Goal: Task Accomplishment & Management: Manage account settings

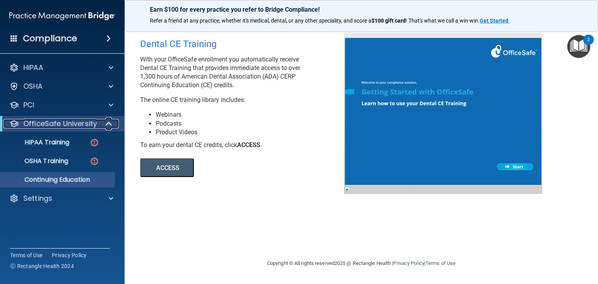
click at [109, 123] on span at bounding box center [109, 123] width 7 height 9
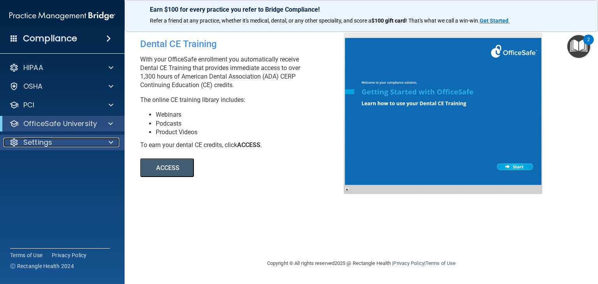
click at [111, 144] on span at bounding box center [111, 142] width 5 height 9
click at [40, 141] on p "Settings" at bounding box center [37, 142] width 29 height 9
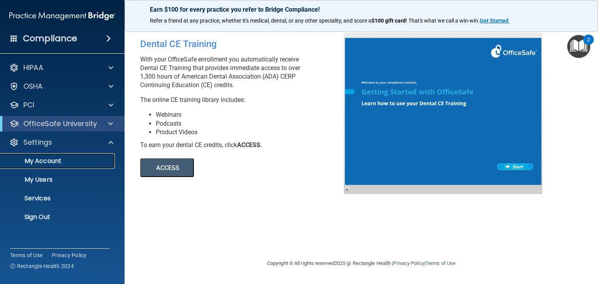
click at [40, 160] on p "My Account" at bounding box center [58, 161] width 106 height 8
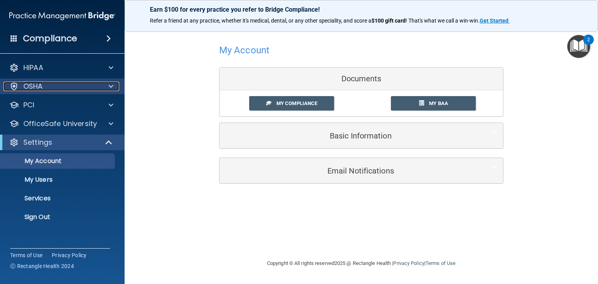
click at [42, 89] on p "OSHA" at bounding box center [32, 86] width 19 height 9
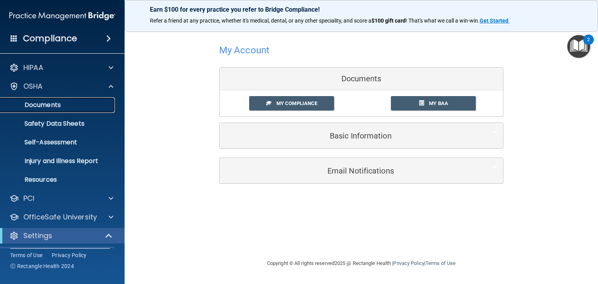
click at [40, 106] on p "Documents" at bounding box center [58, 105] width 106 height 8
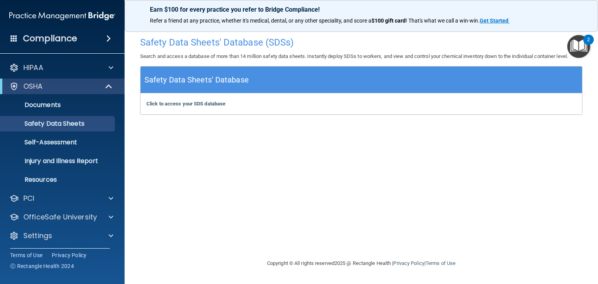
click at [579, 44] on img "Open Resource Center, 2 new notifications" at bounding box center [578, 46] width 23 height 23
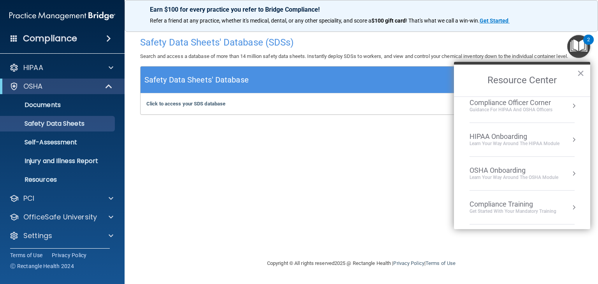
scroll to position [7, 0]
click at [505, 105] on div "Compliance Officer Corner" at bounding box center [510, 104] width 83 height 9
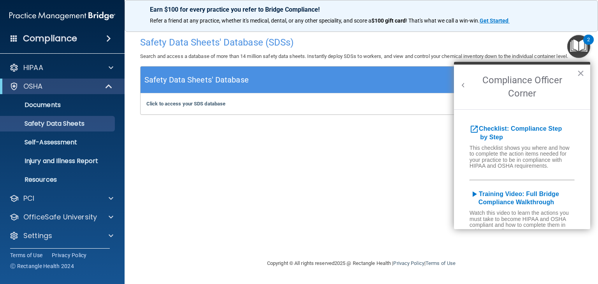
scroll to position [0, 0]
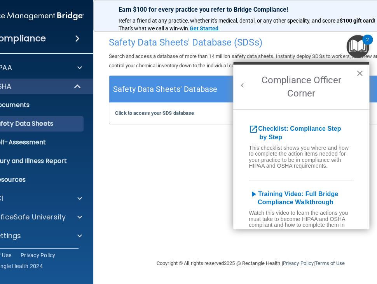
click at [361, 75] on button "×" at bounding box center [359, 73] width 7 height 12
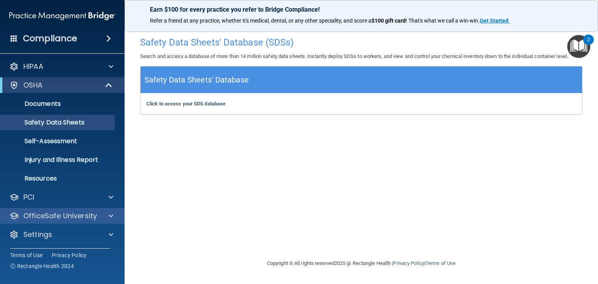
scroll to position [2, 0]
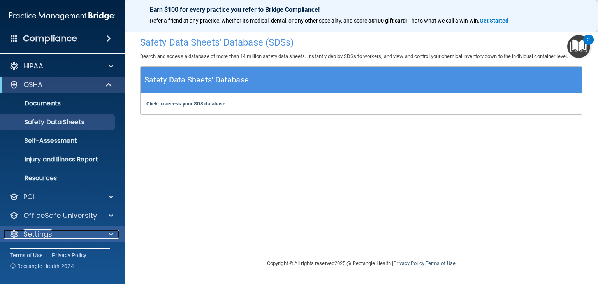
click at [112, 234] on span at bounding box center [111, 234] width 5 height 9
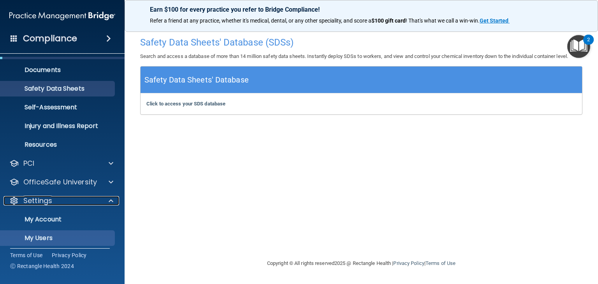
scroll to position [76, 0]
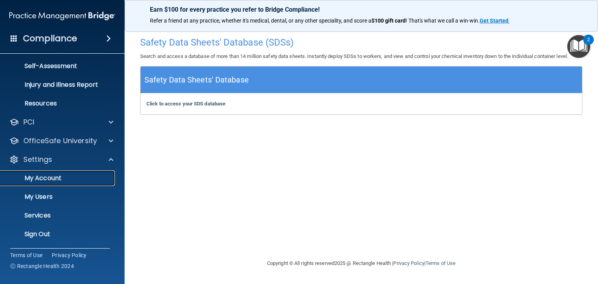
click at [32, 175] on p "My Account" at bounding box center [58, 178] width 106 height 8
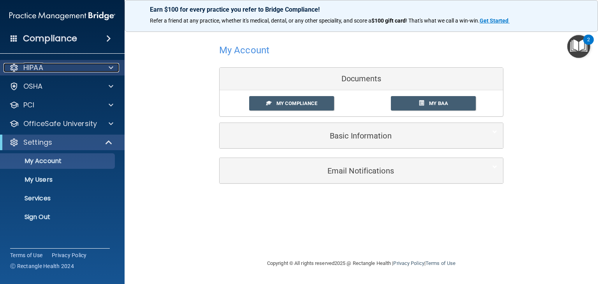
click at [112, 68] on span at bounding box center [111, 67] width 5 height 9
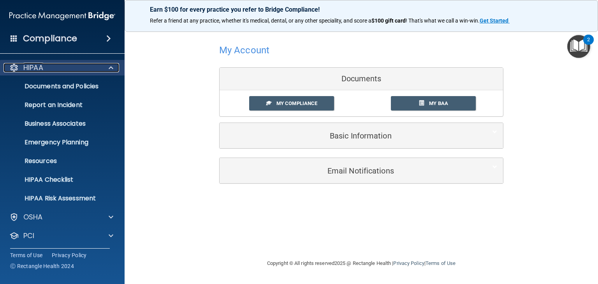
click at [112, 68] on span at bounding box center [111, 67] width 5 height 9
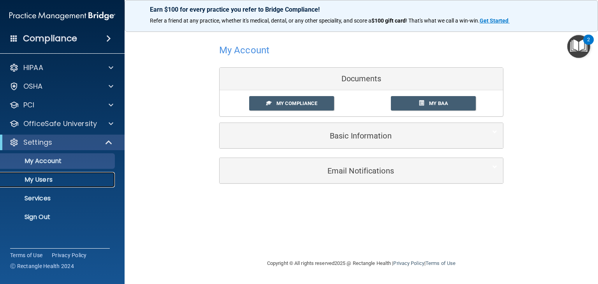
click at [41, 179] on p "My Users" at bounding box center [58, 180] width 106 height 8
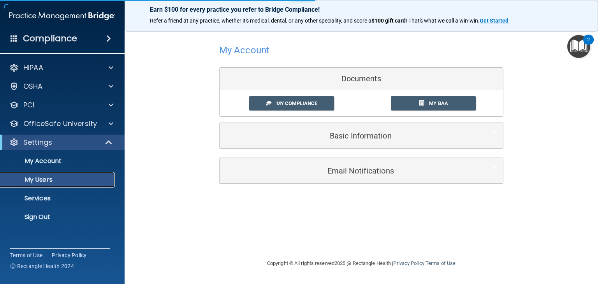
select select "20"
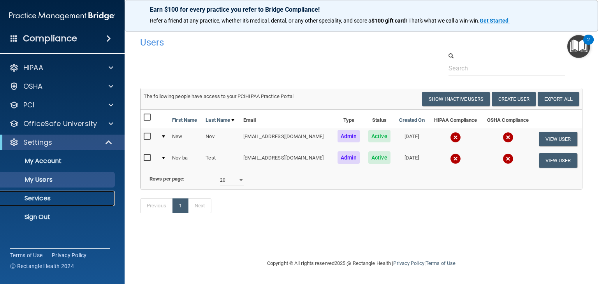
click at [38, 200] on p "Services" at bounding box center [58, 199] width 106 height 8
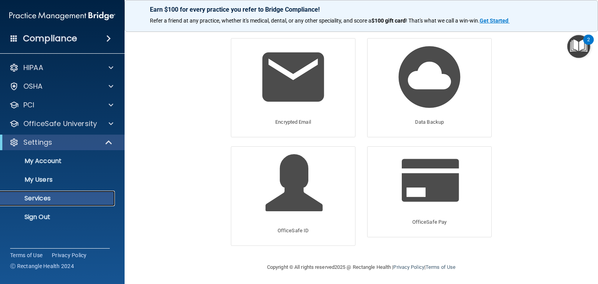
scroll to position [40, 0]
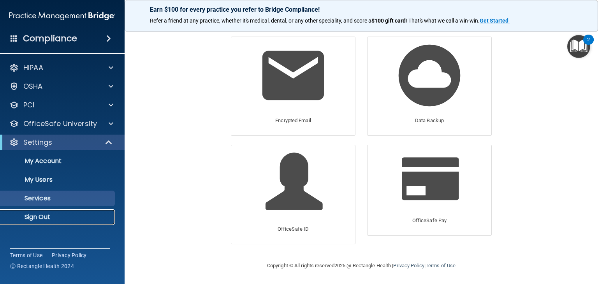
click at [33, 215] on p "Sign Out" at bounding box center [58, 217] width 106 height 8
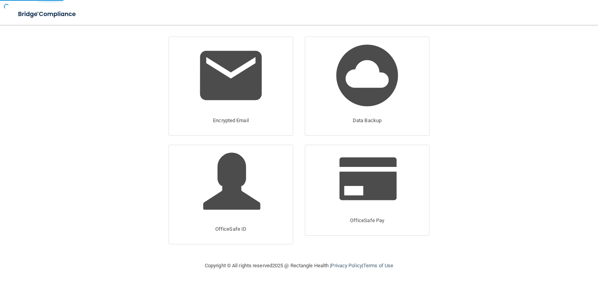
scroll to position [27, 0]
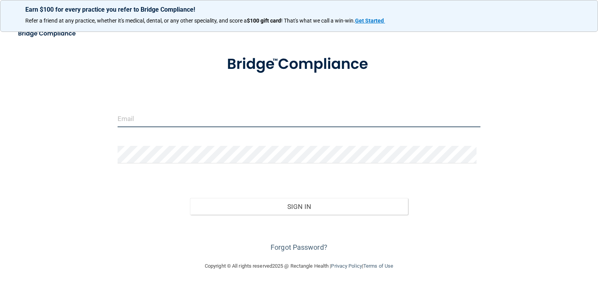
click at [157, 118] on input "email" at bounding box center [299, 119] width 363 height 18
type input "ageskin@rectanglehealth.com"
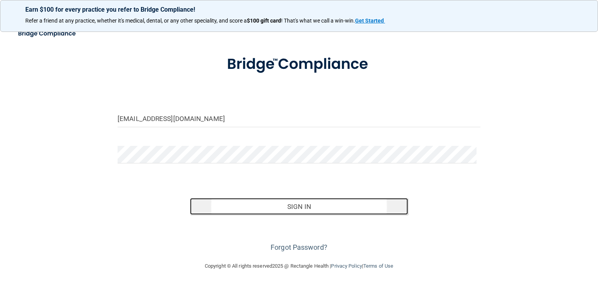
click at [239, 203] on button "Sign In" at bounding box center [299, 206] width 218 height 17
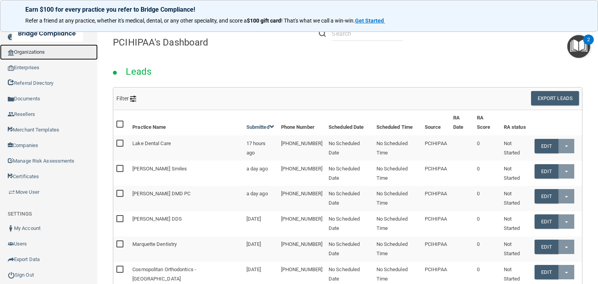
click at [26, 50] on link "Organizations" at bounding box center [49, 52] width 98 height 16
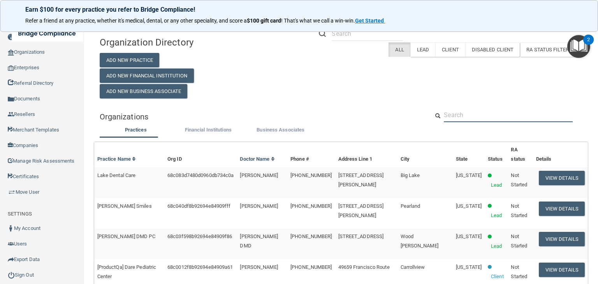
click at [447, 117] on input "text" at bounding box center [508, 115] width 129 height 14
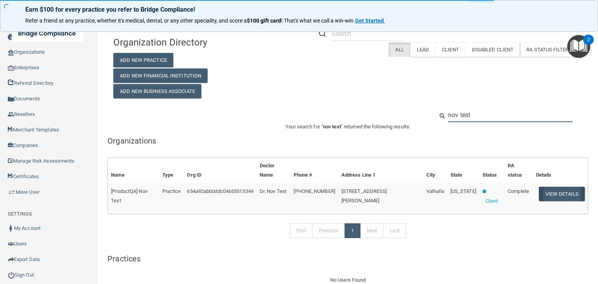
type input "nov test"
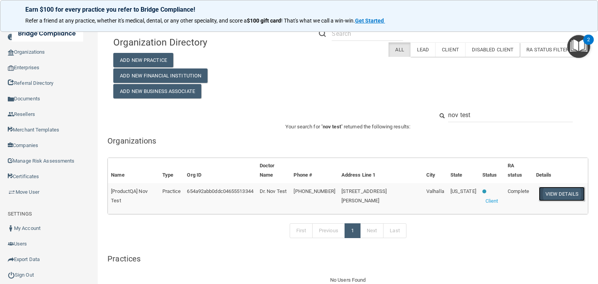
click at [548, 187] on button "View Details" at bounding box center [562, 194] width 46 height 14
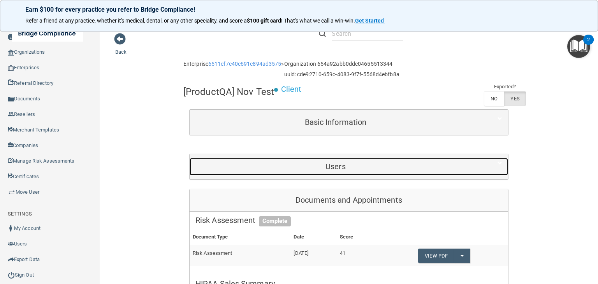
click at [327, 171] on div "Users" at bounding box center [336, 167] width 292 height 18
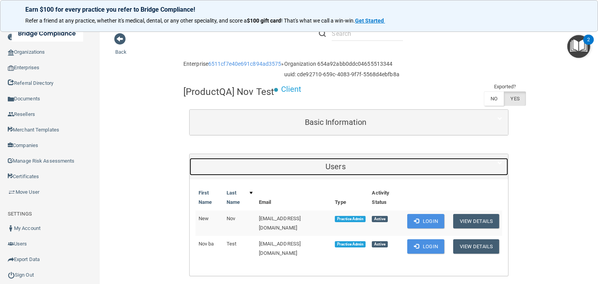
scroll to position [78, 0]
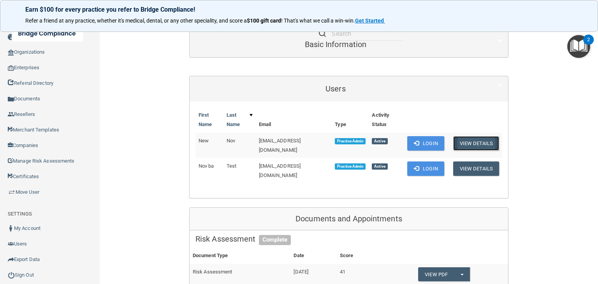
click at [477, 144] on button "View Details" at bounding box center [476, 143] width 46 height 14
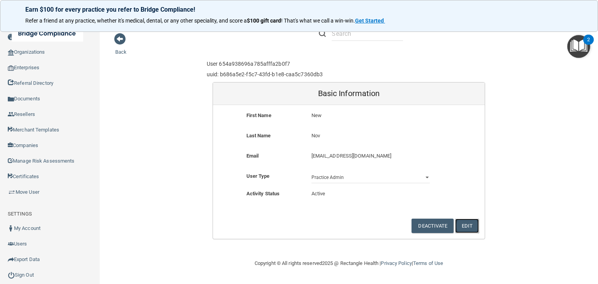
click at [467, 223] on button "Edit" at bounding box center [467, 226] width 24 height 14
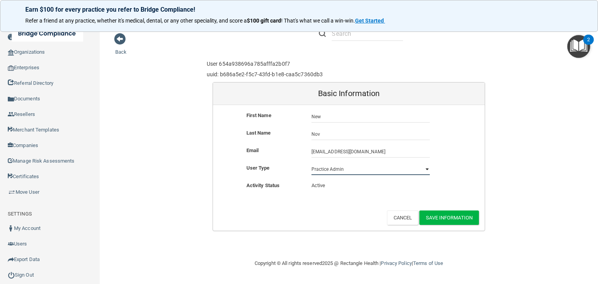
click at [383, 167] on select "Practice Admin Practice Member Financial Institution Admin Business Associate A…" at bounding box center [370, 169] width 118 height 12
select select "practice_member"
click at [311, 163] on select "Practice Admin Practice Member Financial Institution Admin Business Associate A…" at bounding box center [370, 169] width 118 height 12
click at [458, 216] on button "Save Information" at bounding box center [449, 218] width 60 height 14
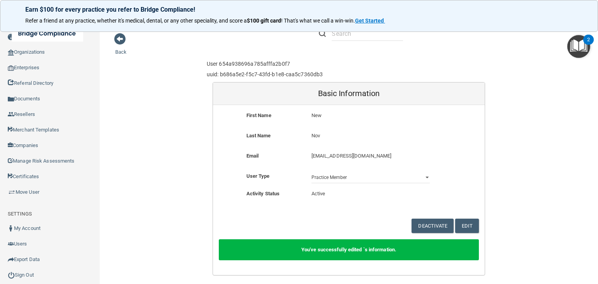
click at [120, 39] on div "Toggle navigation" at bounding box center [124, 33] width 249 height 28
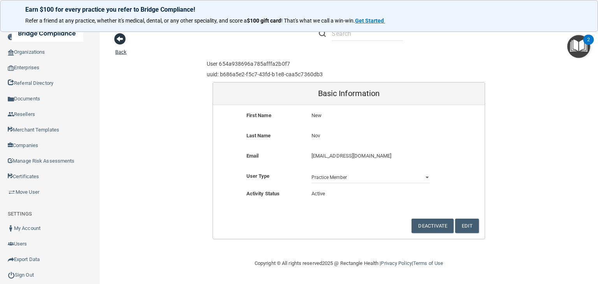
click at [119, 53] on link "Back" at bounding box center [120, 47] width 11 height 15
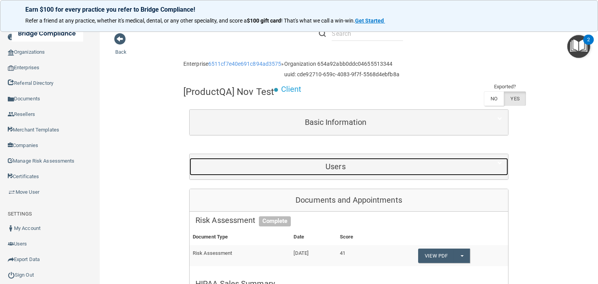
click at [305, 167] on h5 "Users" at bounding box center [335, 166] width 280 height 9
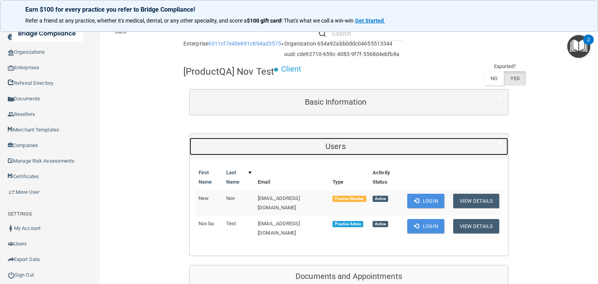
scroll to position [39, 0]
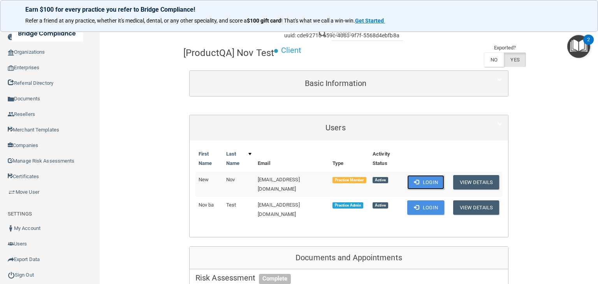
click at [419, 179] on button "Login" at bounding box center [425, 182] width 37 height 14
click at [432, 200] on button "Login" at bounding box center [425, 207] width 37 height 14
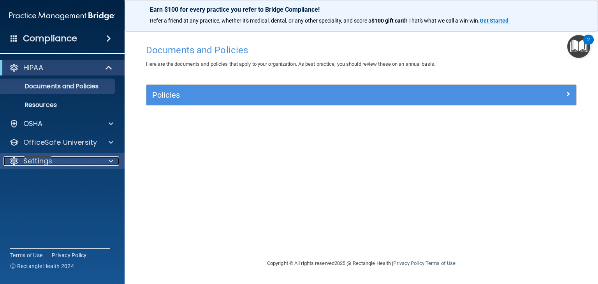
click at [111, 161] on span at bounding box center [111, 160] width 5 height 9
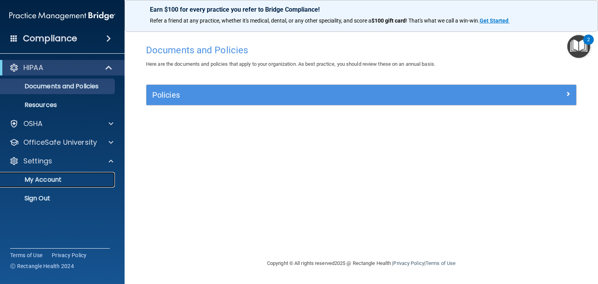
click at [46, 183] on p "My Account" at bounding box center [58, 180] width 106 height 8
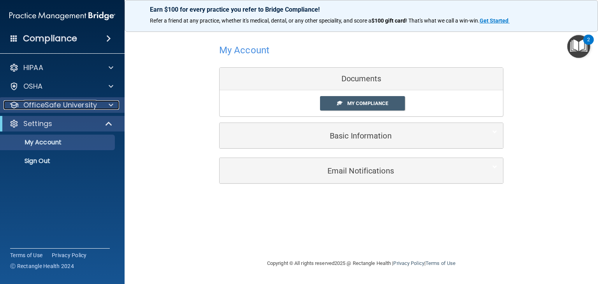
click at [114, 106] on div at bounding box center [109, 104] width 19 height 9
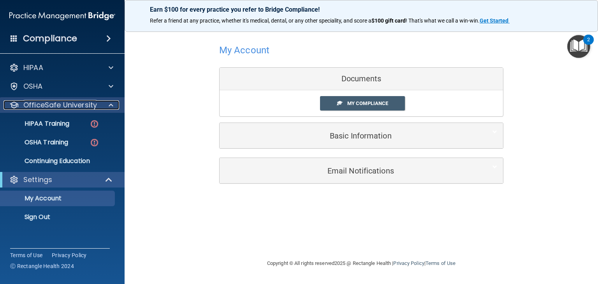
click at [114, 106] on div at bounding box center [109, 104] width 19 height 9
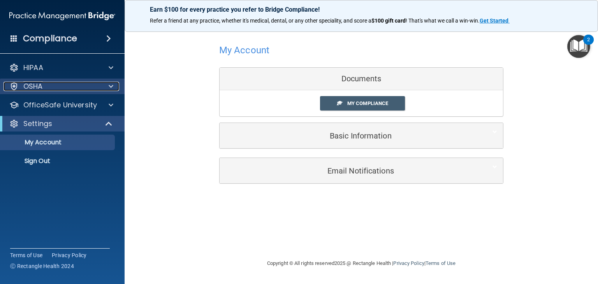
click at [112, 89] on span at bounding box center [111, 86] width 5 height 9
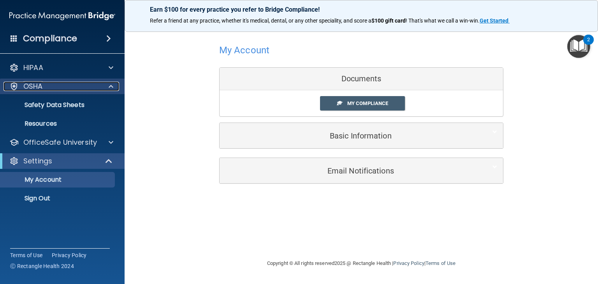
click at [112, 89] on span at bounding box center [111, 86] width 5 height 9
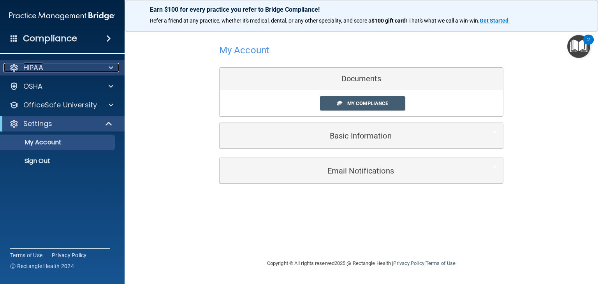
click at [109, 68] on span at bounding box center [111, 67] width 5 height 9
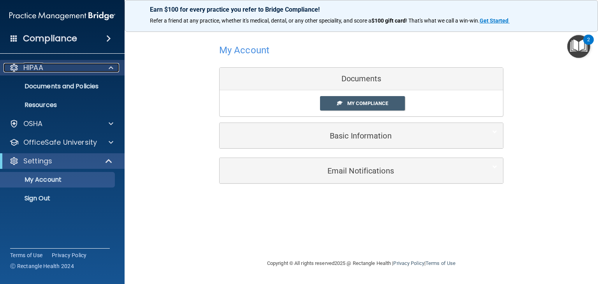
click at [109, 68] on span at bounding box center [111, 67] width 5 height 9
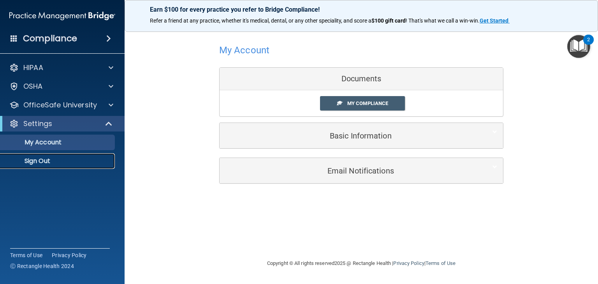
click at [48, 162] on p "Sign Out" at bounding box center [58, 161] width 106 height 8
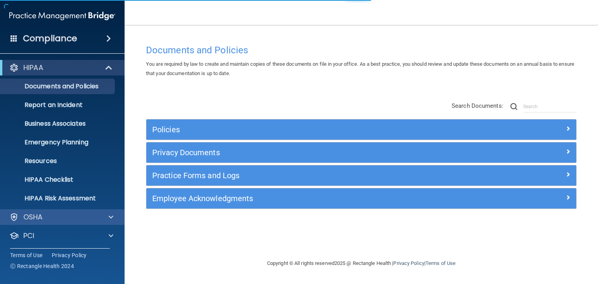
scroll to position [39, 0]
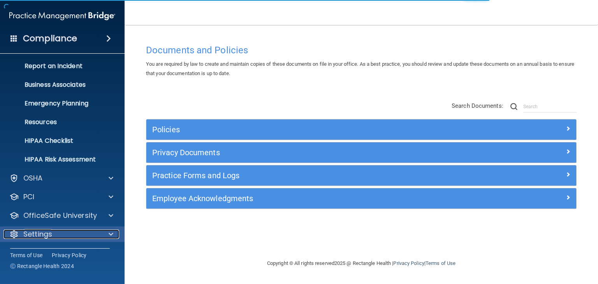
click at [45, 233] on p "Settings" at bounding box center [37, 234] width 29 height 9
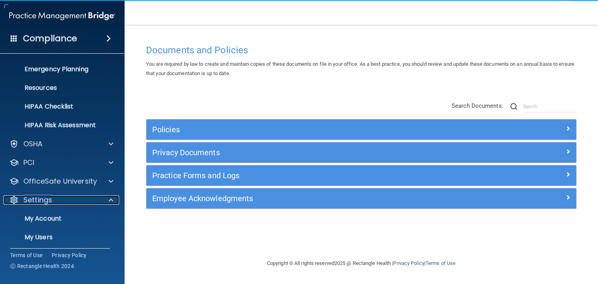
scroll to position [114, 0]
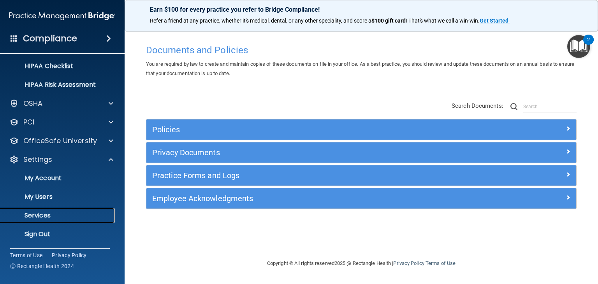
click at [43, 216] on p "Services" at bounding box center [58, 216] width 106 height 8
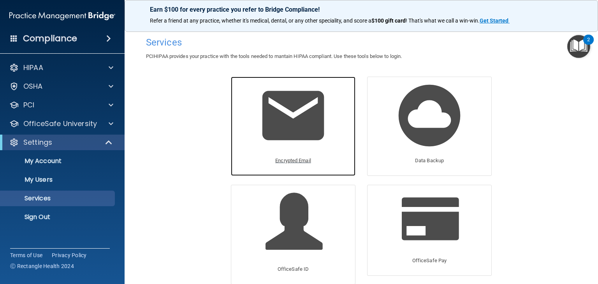
click at [301, 159] on p "Encrypted Email" at bounding box center [293, 160] width 36 height 9
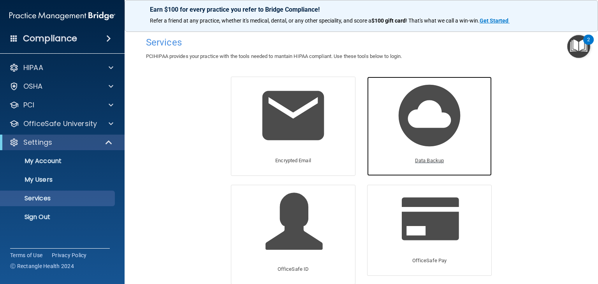
click at [416, 161] on p "Data Backup" at bounding box center [429, 160] width 29 height 9
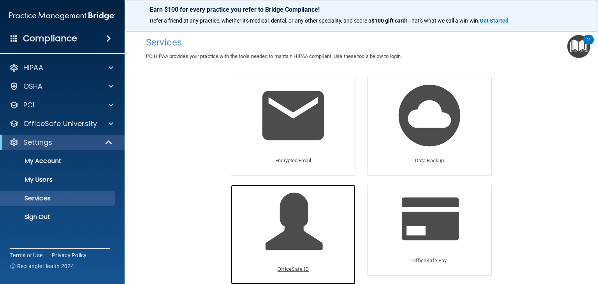
click at [293, 269] on p "OfficeSafe ID" at bounding box center [292, 269] width 31 height 9
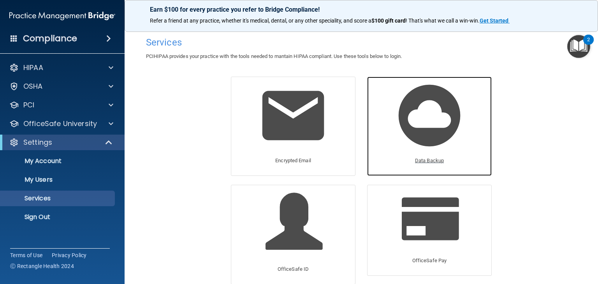
click at [427, 157] on p "Data Backup" at bounding box center [429, 160] width 29 height 9
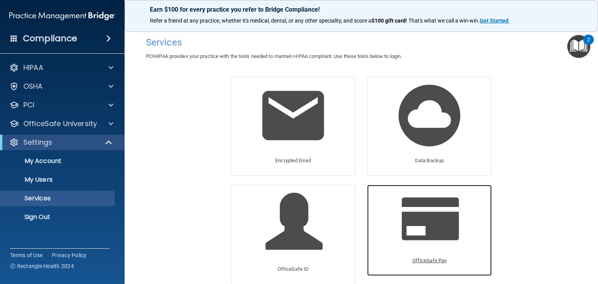
click at [420, 231] on span at bounding box center [439, 217] width 74 height 49
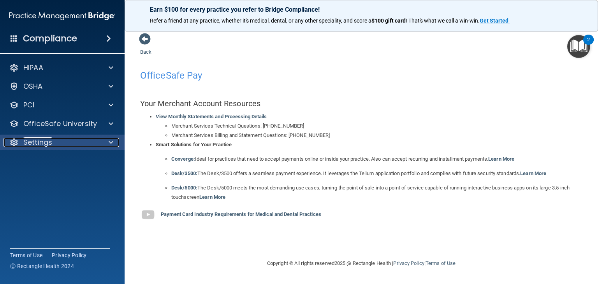
click at [62, 146] on div "Settings" at bounding box center [52, 142] width 97 height 9
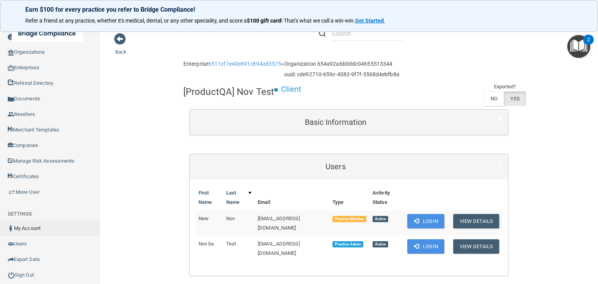
scroll to position [39, 0]
